Goal: Find specific page/section: Find specific page/section

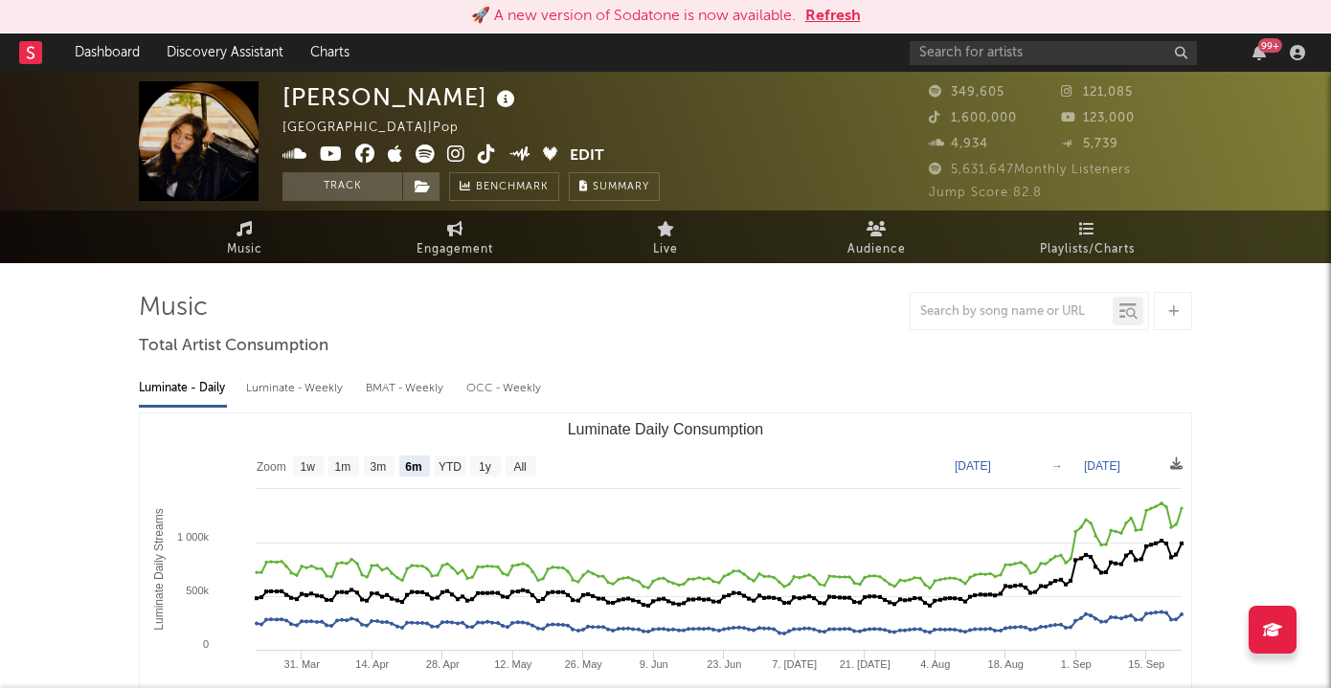
select select "6m"
click at [977, 56] on input "text" at bounding box center [1053, 53] width 287 height 24
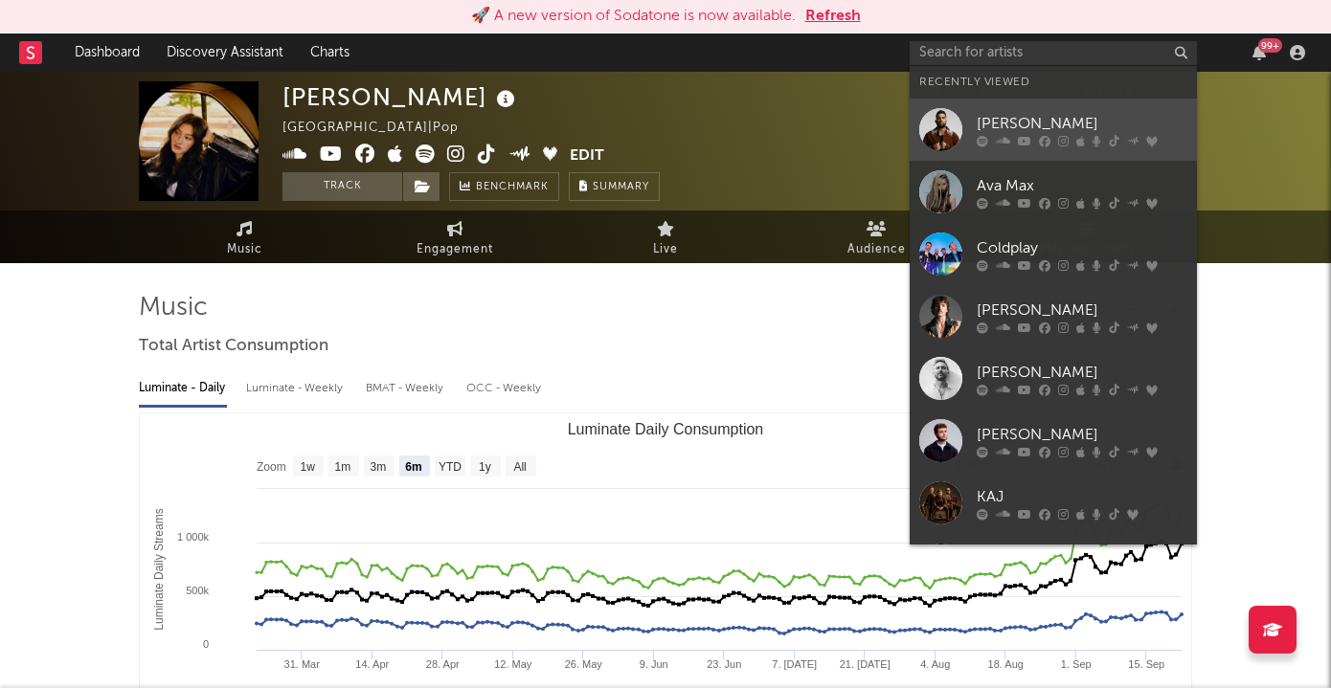
click at [994, 125] on div "[PERSON_NAME]" at bounding box center [1082, 123] width 211 height 23
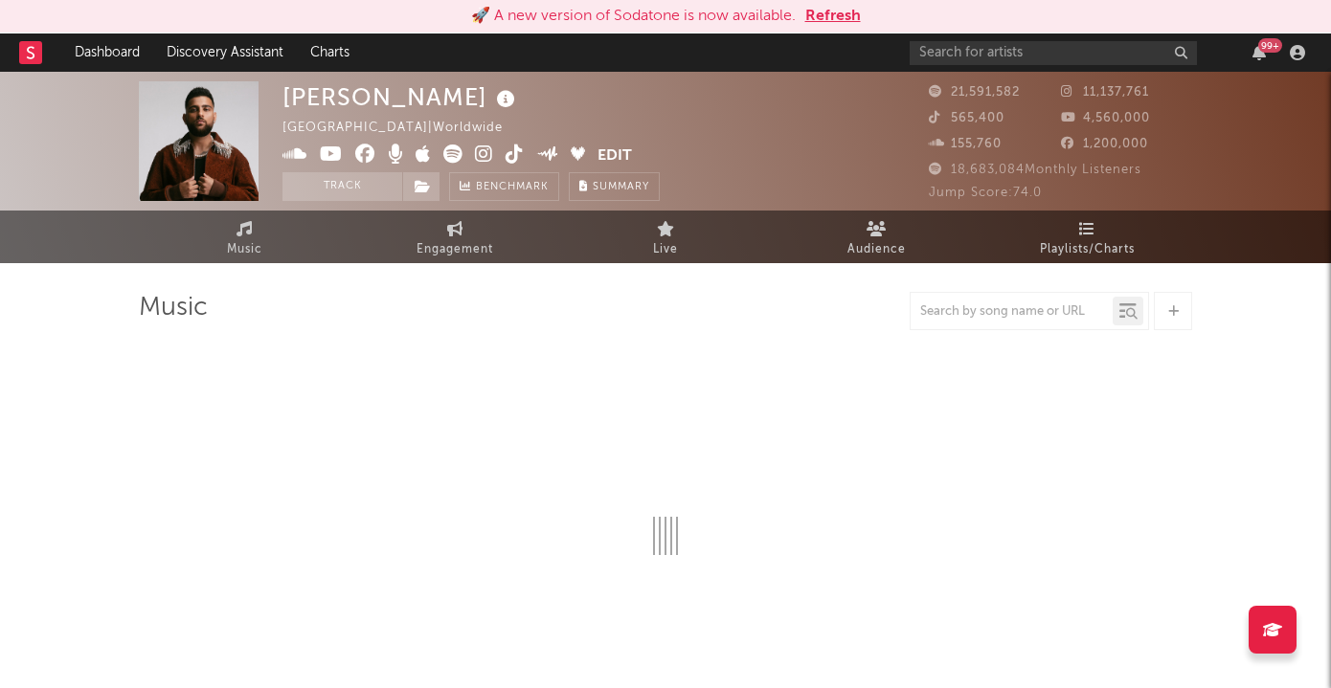
select select "6m"
